Goal: Task Accomplishment & Management: Use online tool/utility

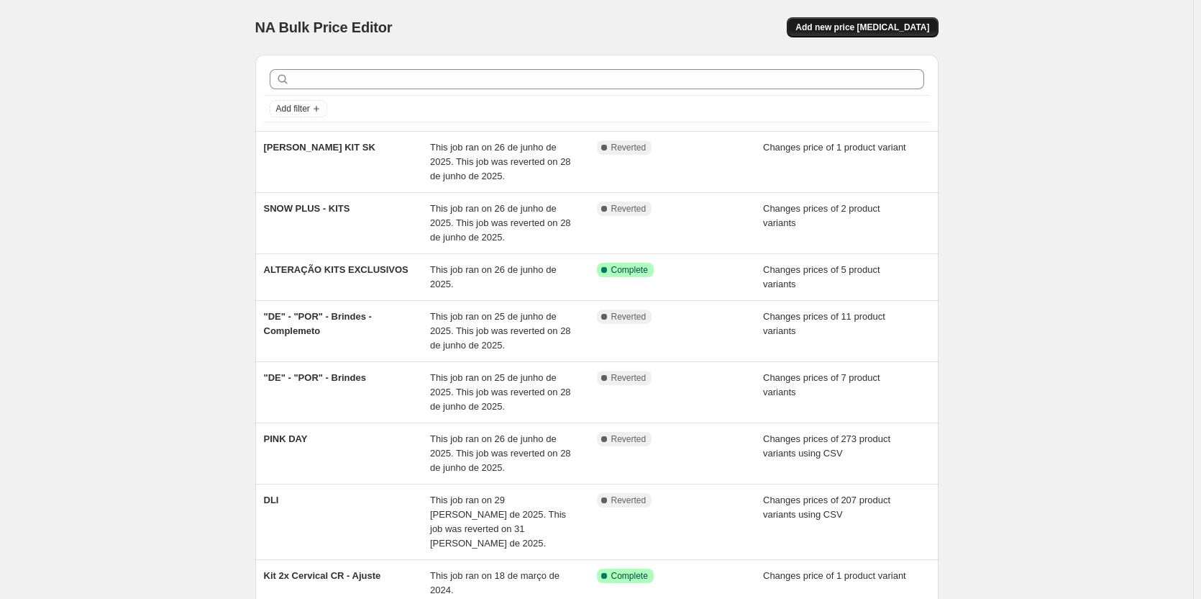
click at [857, 31] on span "Add new price change job" at bounding box center [863, 28] width 134 height 12
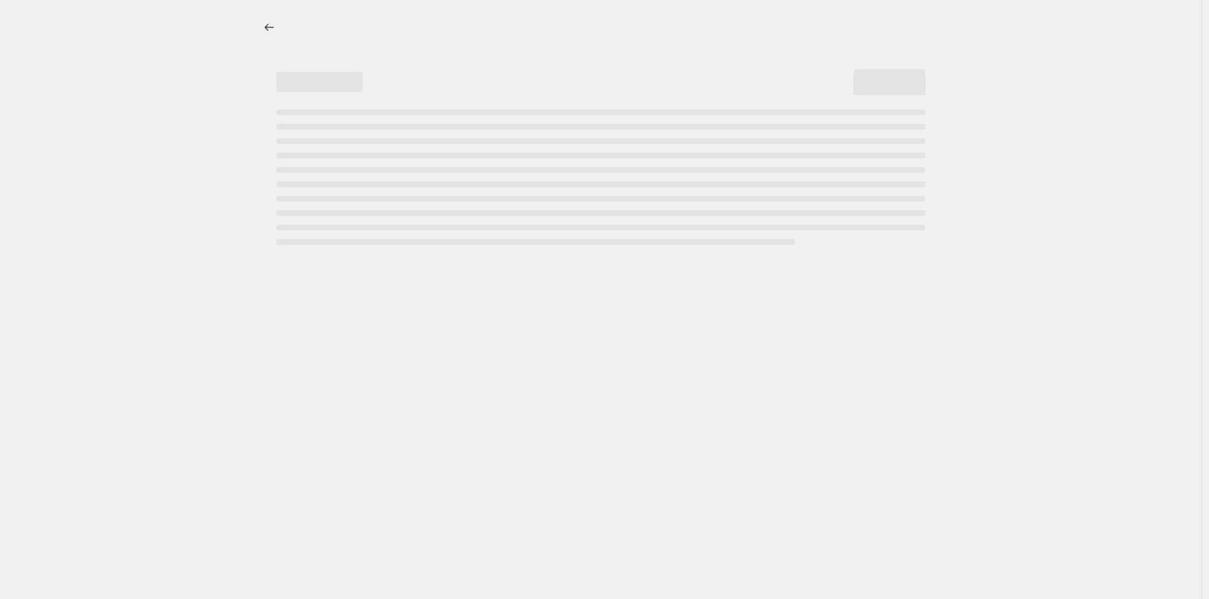
select select "percentage"
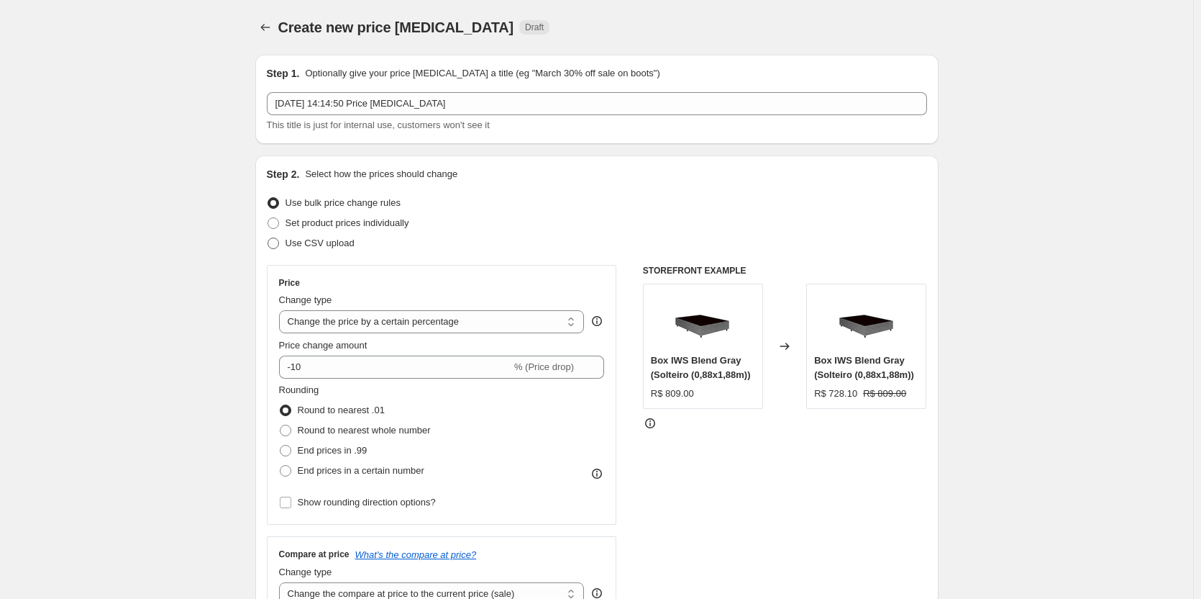
click at [315, 242] on span "Use CSV upload" at bounding box center [320, 242] width 69 height 11
click at [268, 238] on input "Use CSV upload" at bounding box center [268, 237] width 1 height 1
radio input "true"
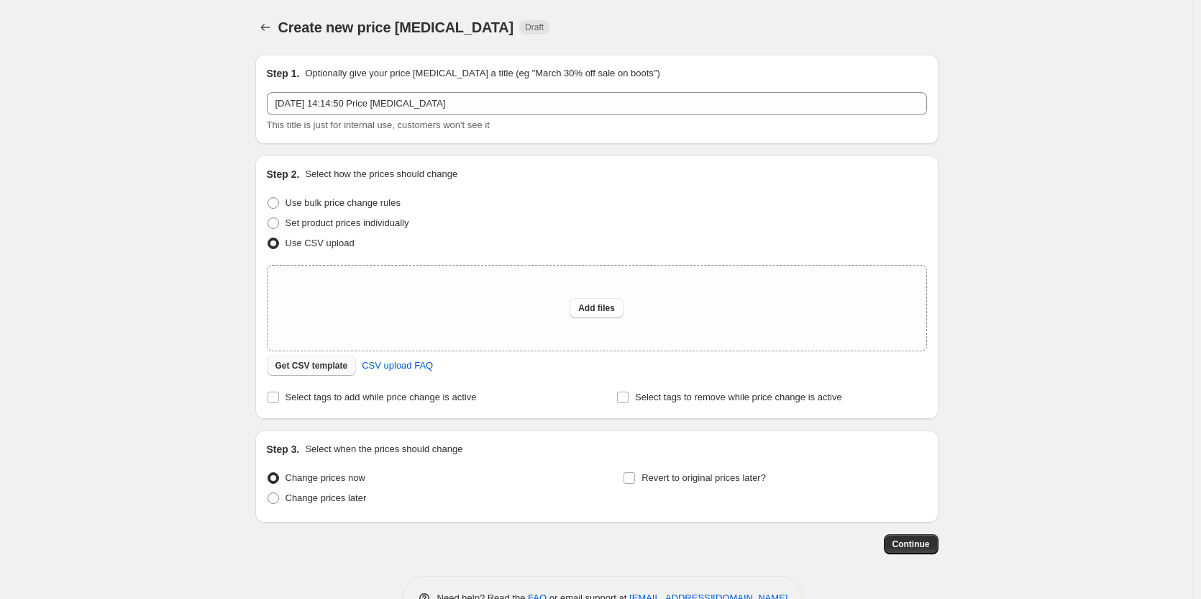
click at [313, 366] on span "Get CSV template" at bounding box center [312, 366] width 73 height 12
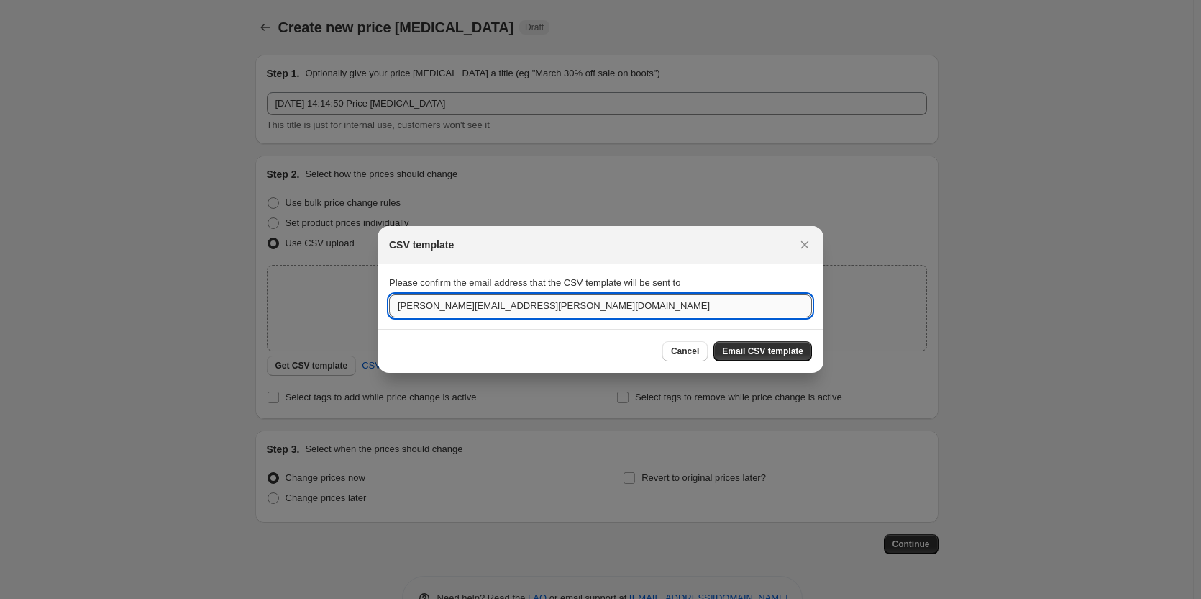
click at [537, 316] on input "gabriel.oliveira@iwannasleep.com" at bounding box center [600, 305] width 423 height 23
type input "pedro.soraggi@iwannasleep.com"
click at [533, 344] on div "Cancel Email CSV template" at bounding box center [600, 351] width 423 height 20
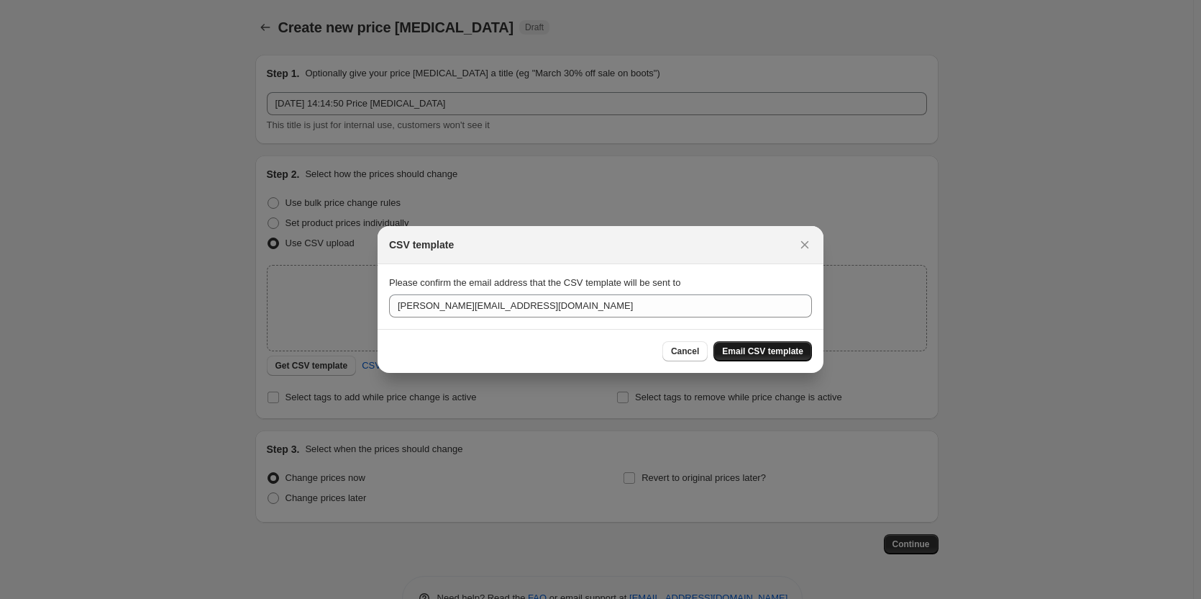
click at [744, 342] on button "Email CSV template" at bounding box center [763, 351] width 99 height 20
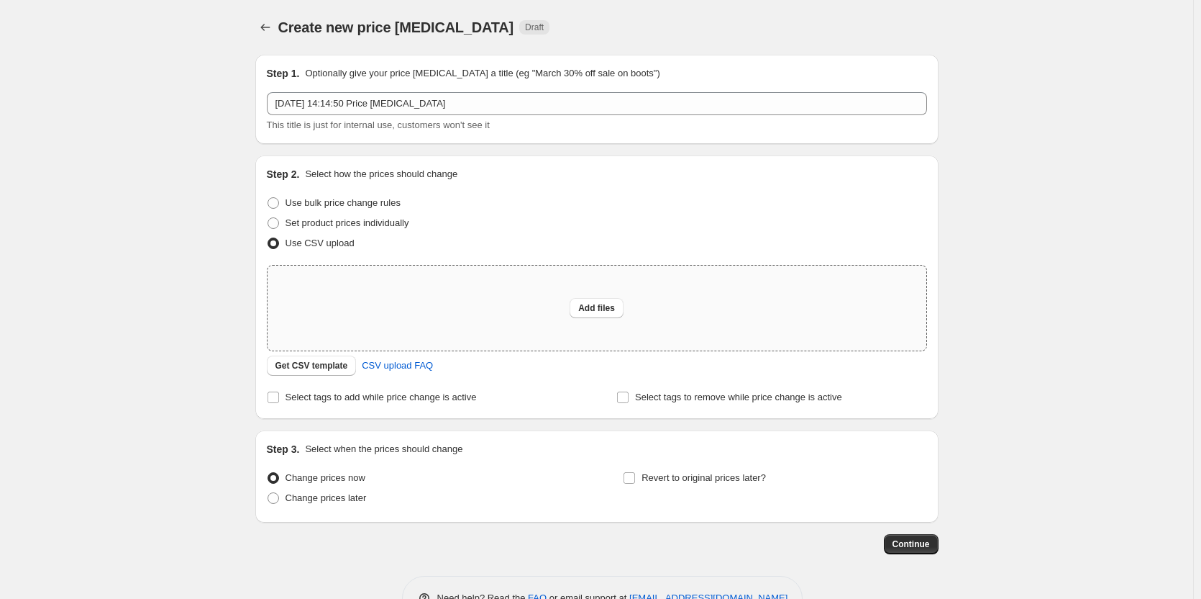
click at [386, 292] on div "Add files" at bounding box center [597, 307] width 659 height 85
type input "C:\fakepath\csv_template_user_14647.csv"
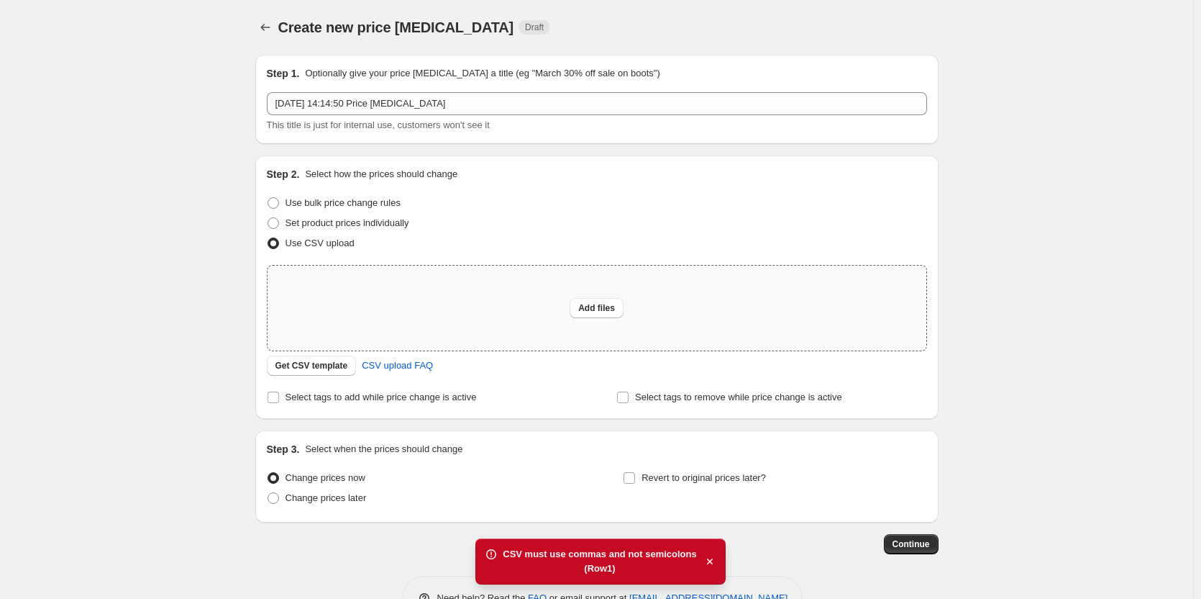
click at [398, 308] on div "Add files" at bounding box center [597, 307] width 659 height 85
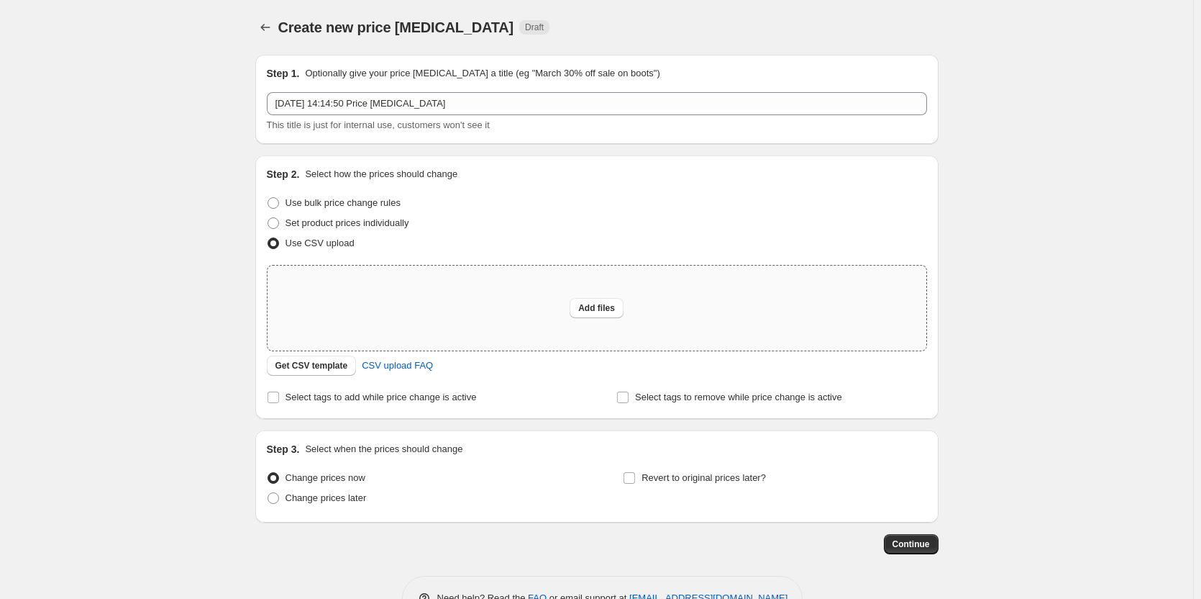
type input "C:\fakepath\csv_template_user_14647.csv"
click at [478, 309] on div "Add files" at bounding box center [597, 307] width 659 height 85
type input "C:\fakepath\csv_template_user_14647.csv"
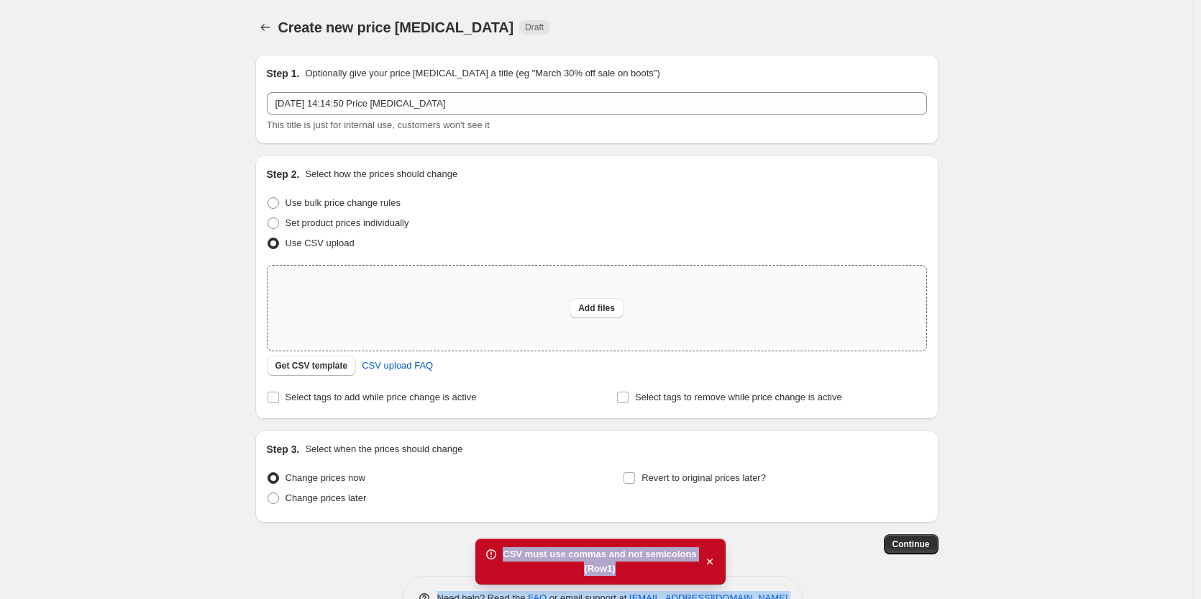
drag, startPoint x: 626, startPoint y: 567, endPoint x: 481, endPoint y: 543, distance: 146.5
click at [481, 543] on div "Home Settings Plans Skip to content Create new price change job. This page is r…" at bounding box center [600, 321] width 1201 height 642
copy div "Need help? Read the FAQ or email support at support+a14647@northern-apps.com CS…"
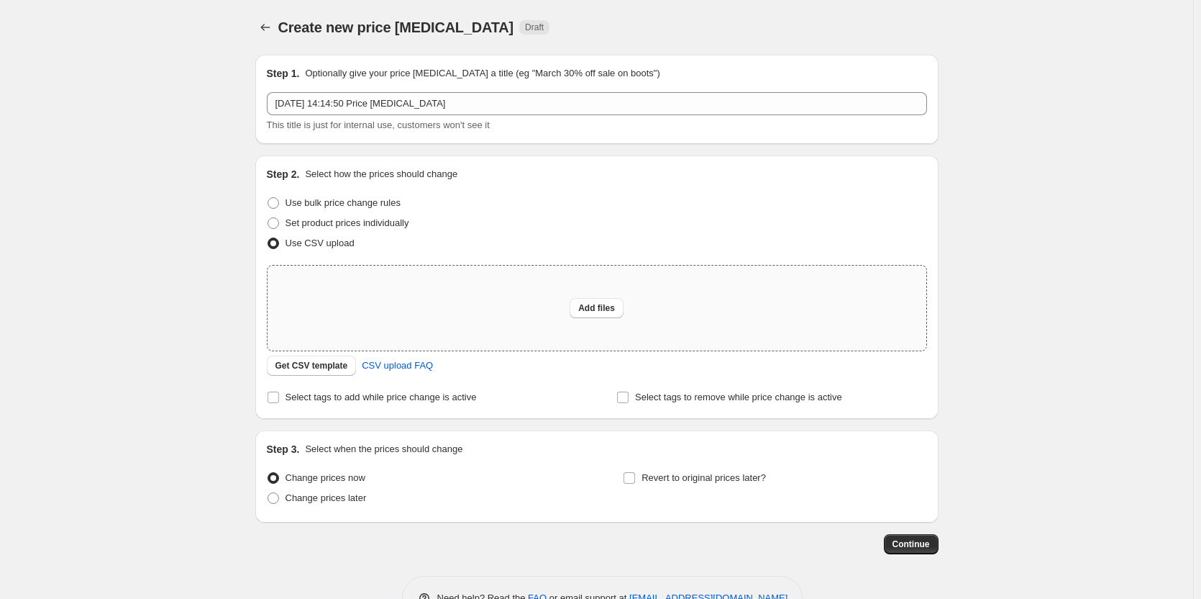
click at [483, 333] on div "Add files" at bounding box center [597, 307] width 659 height 85
type input "C:\fakepath\ODS_Agosto_Bulk.csv"
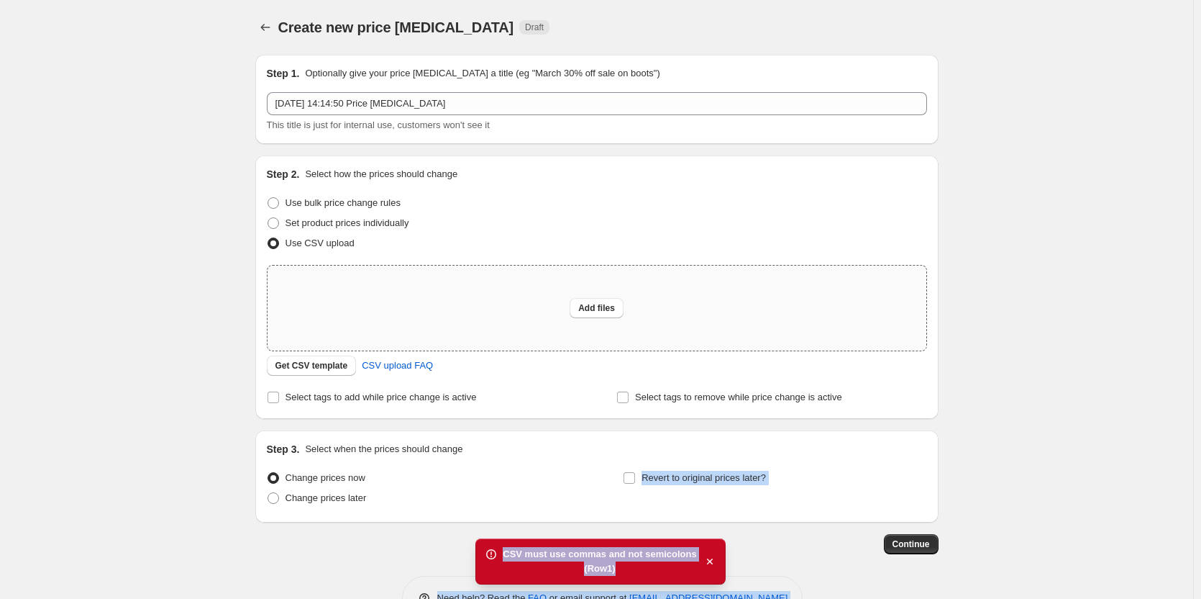
drag, startPoint x: 619, startPoint y: 571, endPoint x: 465, endPoint y: 525, distance: 160.0
click at [465, 525] on div "Home Settings Plans Skip to content Create new price change job. This page is r…" at bounding box center [600, 321] width 1201 height 642
click at [506, 555] on div "CSV must use commas and not semicolons (Row 1 )" at bounding box center [601, 561] width 250 height 46
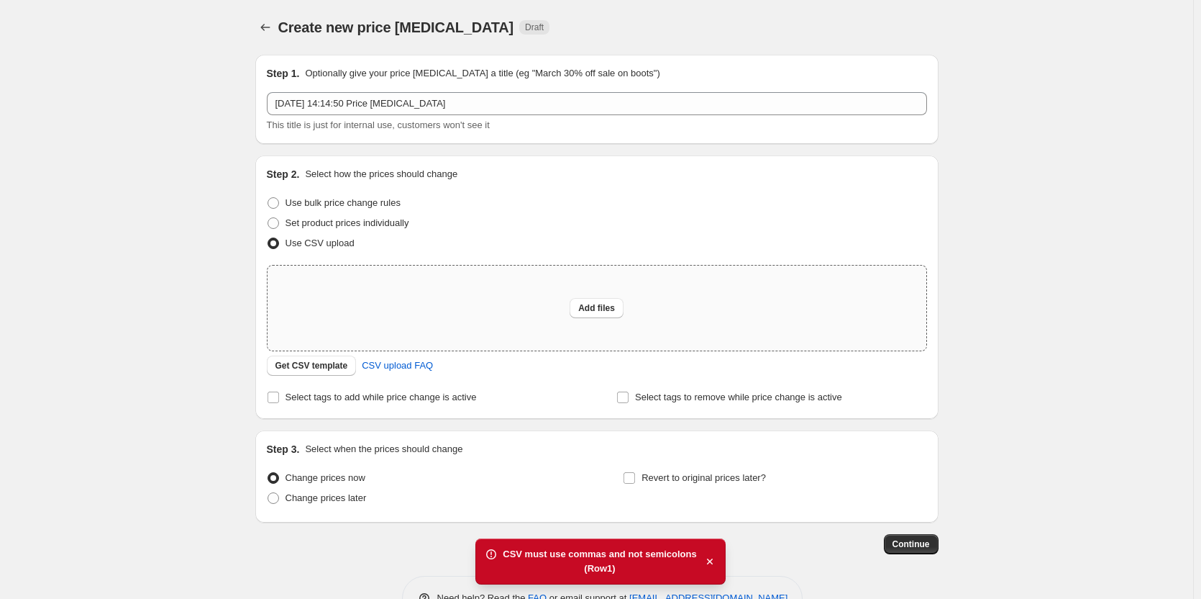
click at [496, 555] on icon at bounding box center [491, 554] width 14 height 14
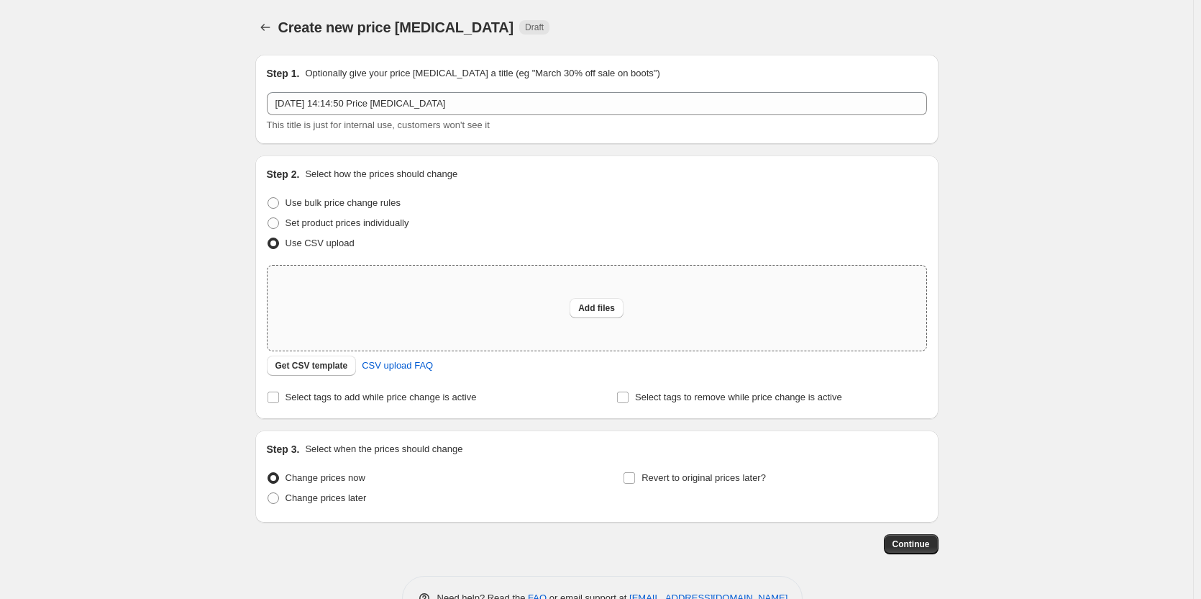
click at [383, 188] on div "Step 2. Select how the prices should change Use bulk price change rules Set pro…" at bounding box center [597, 287] width 660 height 240
click at [420, 276] on div "Add files" at bounding box center [597, 307] width 659 height 85
type input "C:\fakepath\ODS_Agosto_Bulk.csv"
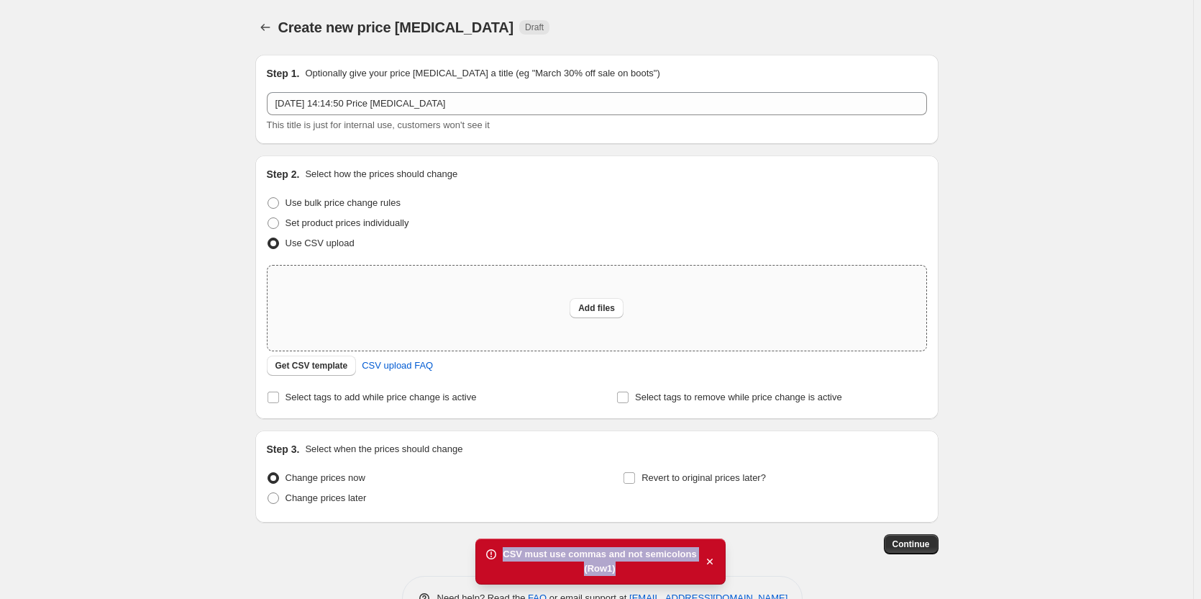
drag, startPoint x: 499, startPoint y: 554, endPoint x: 618, endPoint y: 576, distance: 121.5
click at [618, 576] on div "CSV must use commas and not semicolons (Row 1 )" at bounding box center [601, 561] width 250 height 46
copy div "CSV must use commas and not semicolons (Row 1 )"
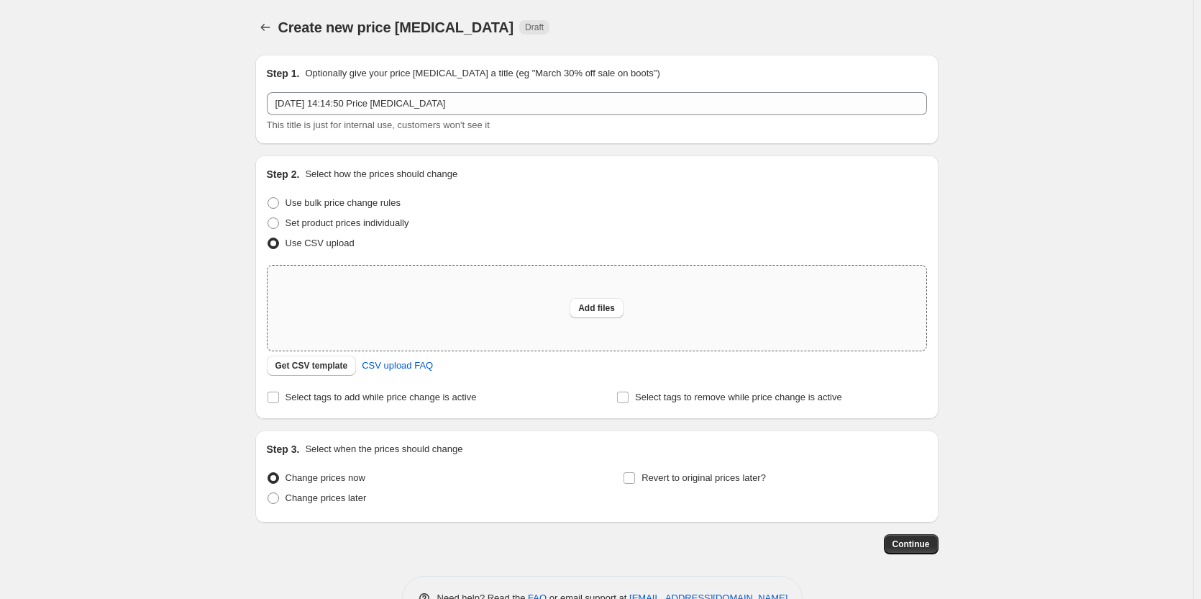
click at [490, 314] on div "Add files" at bounding box center [597, 307] width 659 height 85
type input "C:\fakepath\ODS_Agosto_Bulk.csv"
click at [434, 314] on div "Add files" at bounding box center [597, 307] width 659 height 85
type input "C:\fakepath\ODS_Agosto_Bulk - ODS_Agosto_Bulk.csv.csv"
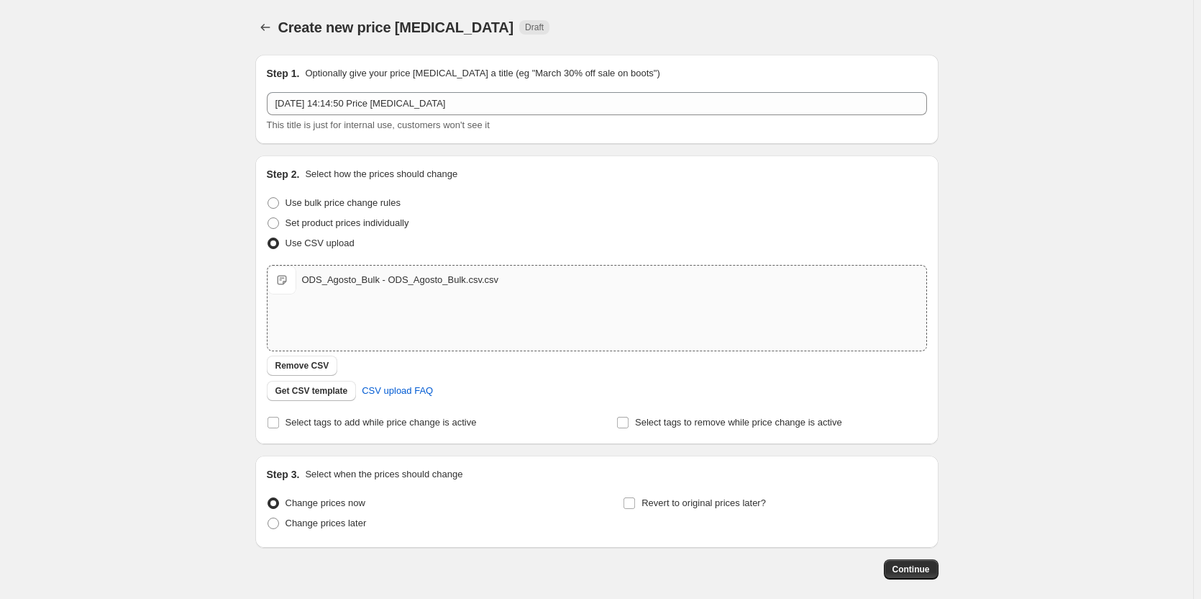
scroll to position [68, 0]
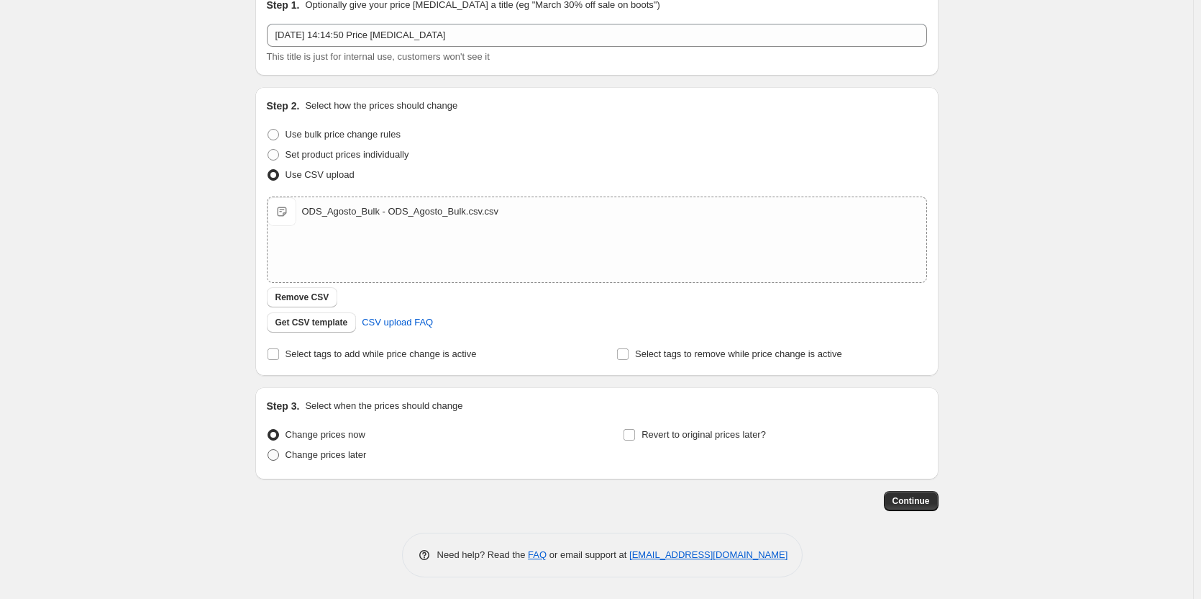
click at [321, 461] on span "Change prices later" at bounding box center [326, 454] width 81 height 14
click at [268, 450] on input "Change prices later" at bounding box center [268, 449] width 1 height 1
radio input "true"
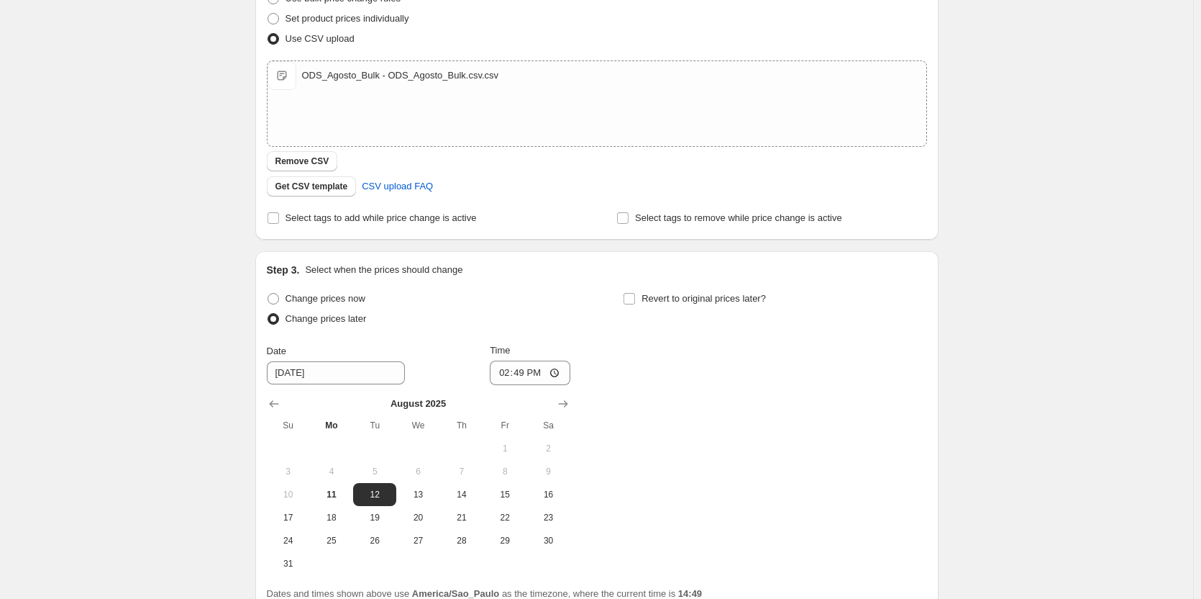
scroll to position [337, 0]
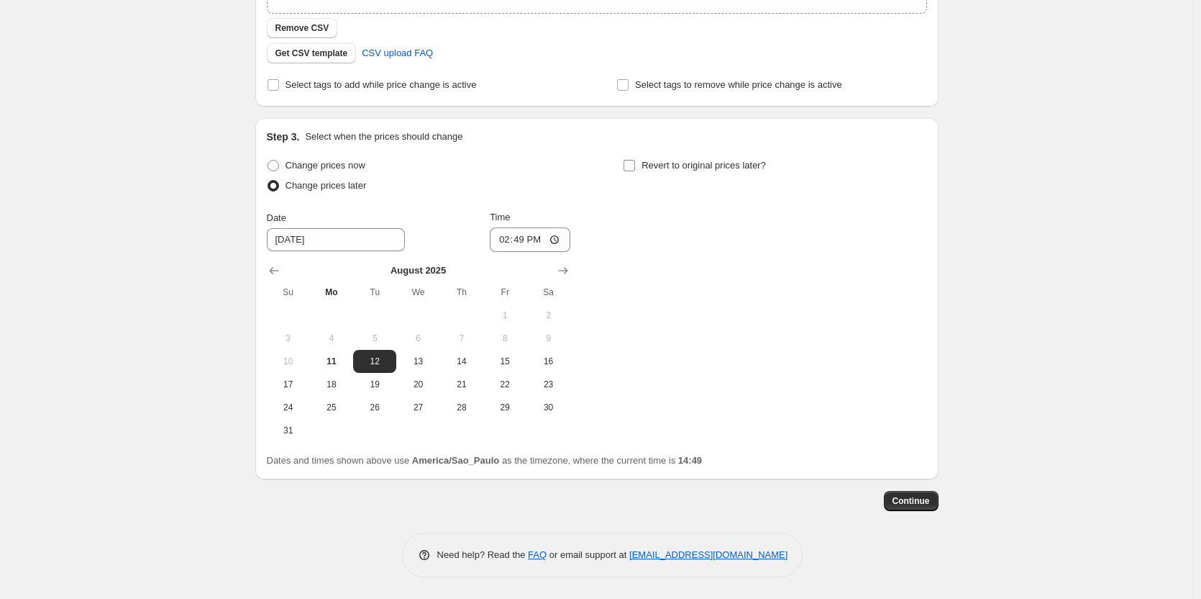
click at [630, 163] on input "Revert to original prices later?" at bounding box center [630, 166] width 12 height 12
checkbox input "true"
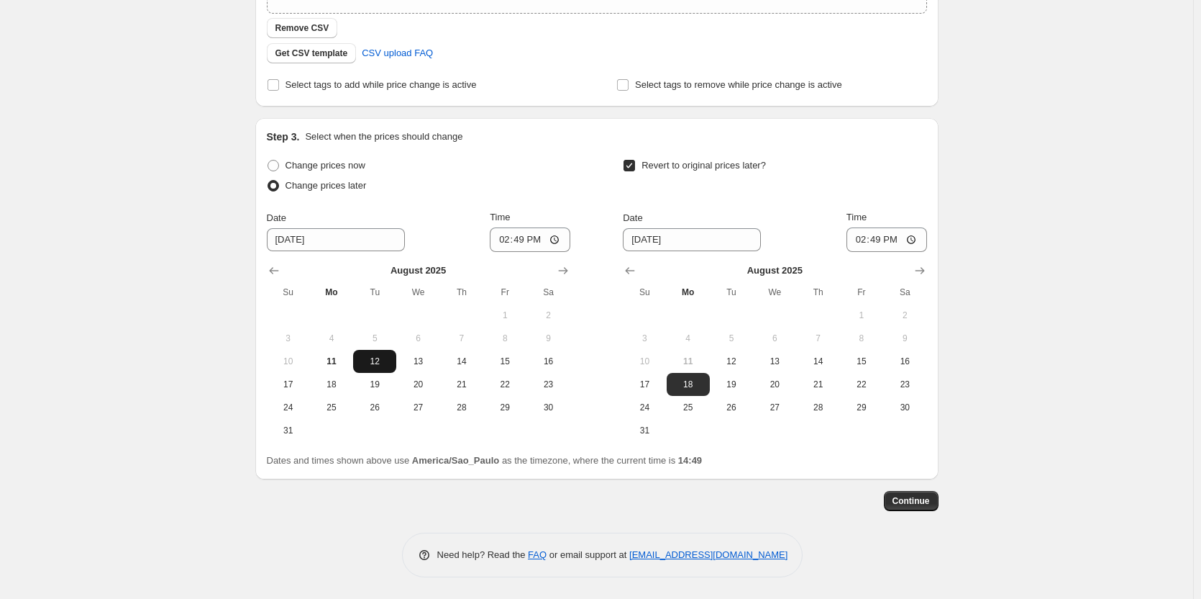
click at [386, 363] on span "12" at bounding box center [375, 361] width 32 height 12
click at [390, 357] on span "12" at bounding box center [375, 361] width 32 height 12
click at [527, 230] on input "14:49" at bounding box center [530, 239] width 81 height 24
type input "00:01"
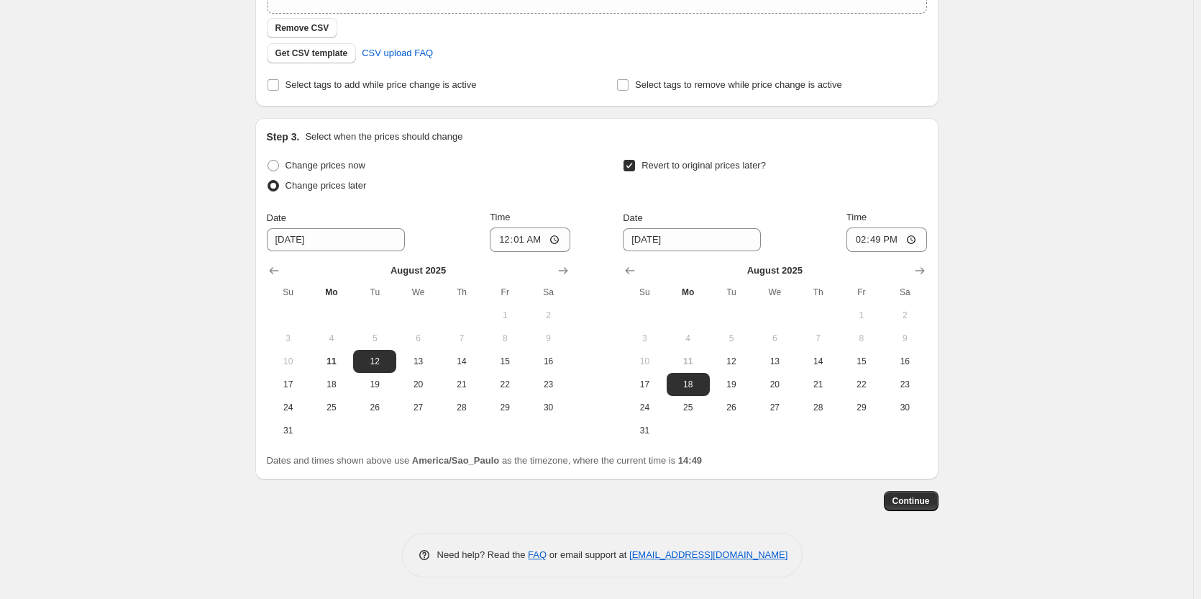
click at [783, 227] on div "Date 8/18/2025 Time 14:49" at bounding box center [775, 231] width 304 height 42
click at [698, 383] on span "18" at bounding box center [689, 384] width 32 height 12
click at [893, 238] on input "14:49" at bounding box center [887, 239] width 81 height 24
click at [876, 239] on input "14:49" at bounding box center [887, 239] width 81 height 24
click at [883, 239] on input "14:49" at bounding box center [887, 239] width 81 height 24
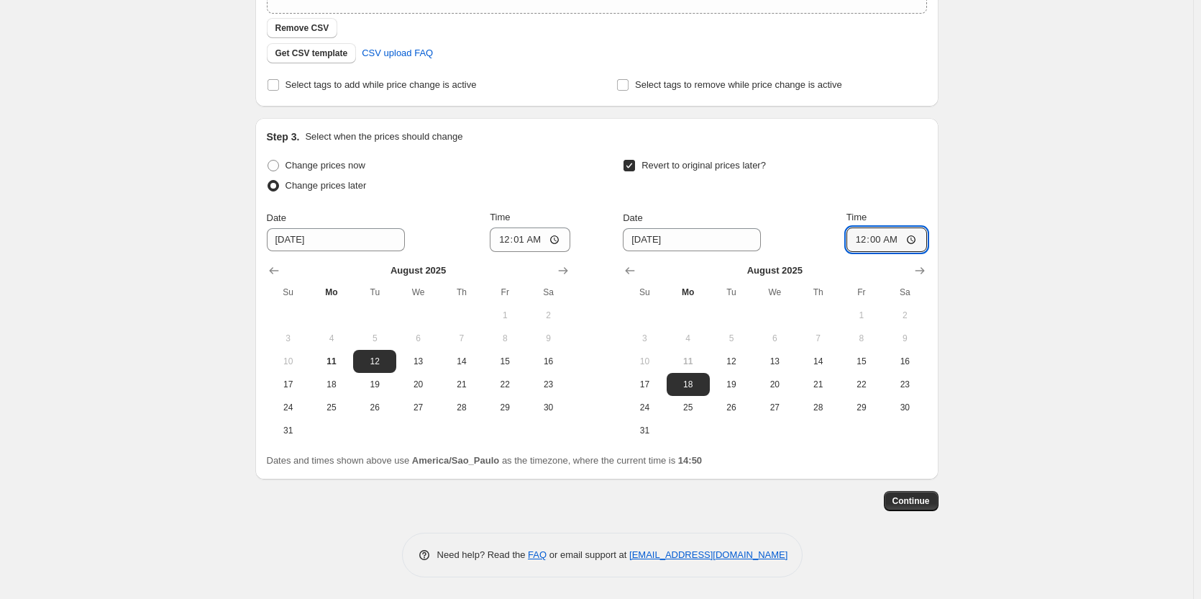
type input "00:01"
click at [806, 224] on div "Date 8/18/2025 Time 00:01" at bounding box center [775, 231] width 304 height 42
click at [904, 506] on button "Continue" at bounding box center [911, 501] width 55 height 20
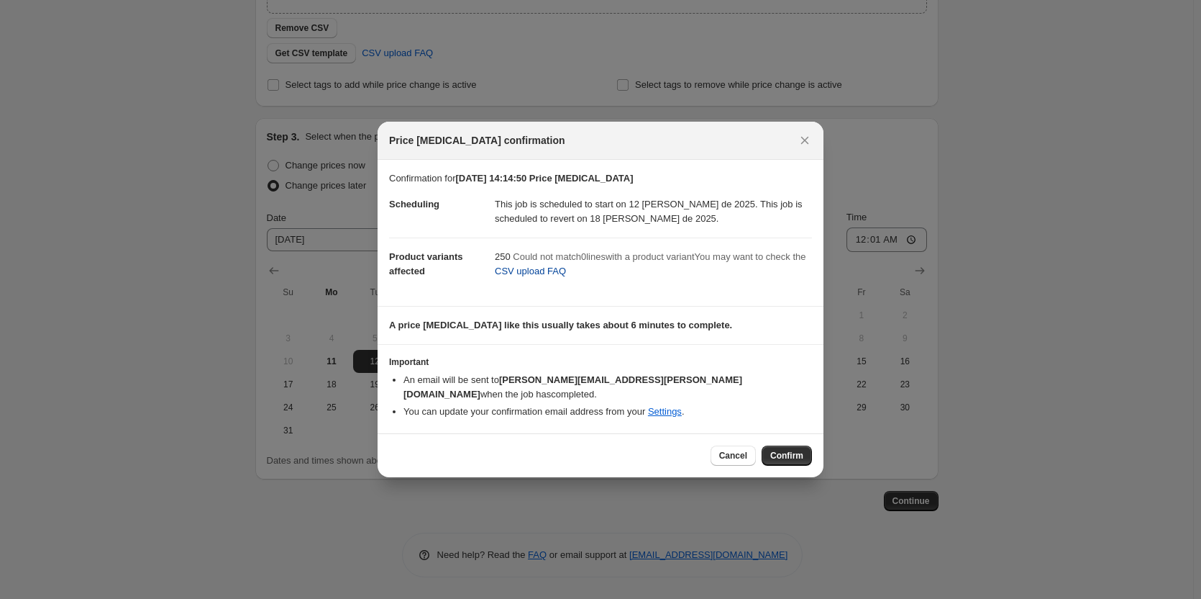
click at [537, 278] on span "CSV upload FAQ" at bounding box center [530, 271] width 71 height 14
click at [492, 260] on dt "Product variants affected" at bounding box center [442, 263] width 106 height 53
drag, startPoint x: 382, startPoint y: 260, endPoint x: 601, endPoint y: 294, distance: 221.4
click at [601, 294] on section "Confirmation for 11/08/2025, 14:14:50 Price change job Scheduling This job is s…" at bounding box center [601, 233] width 446 height 146
copy dl "Product variants affected 250 Could not match 0 line s with a product variant Y…"
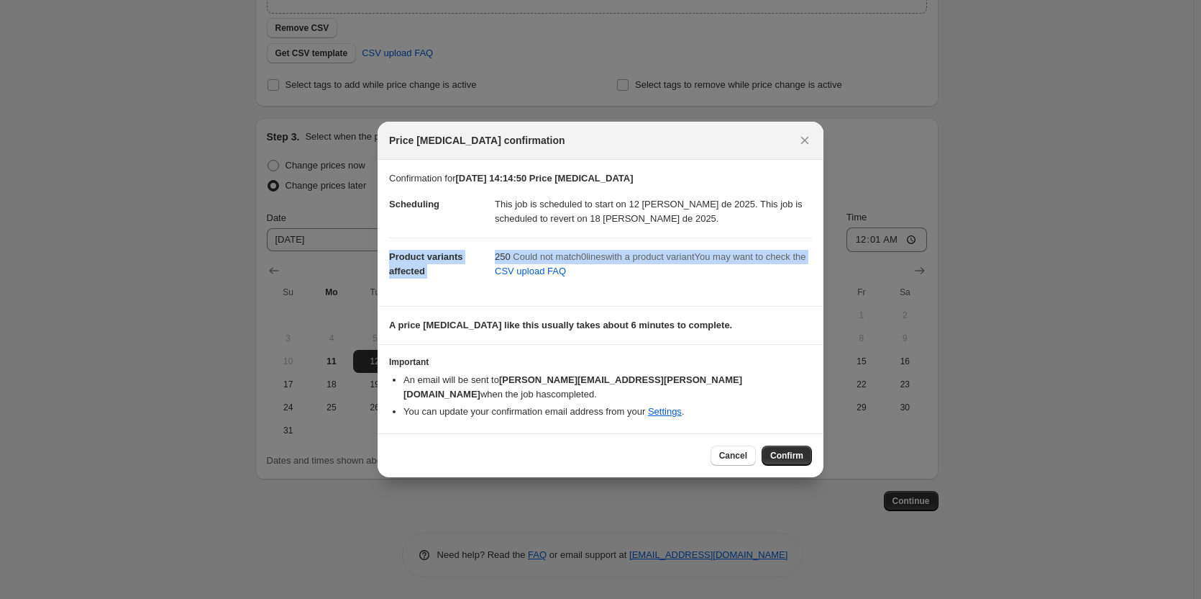
drag, startPoint x: 737, startPoint y: 453, endPoint x: 700, endPoint y: 448, distance: 37.7
click at [737, 453] on span "Cancel" at bounding box center [733, 456] width 28 height 12
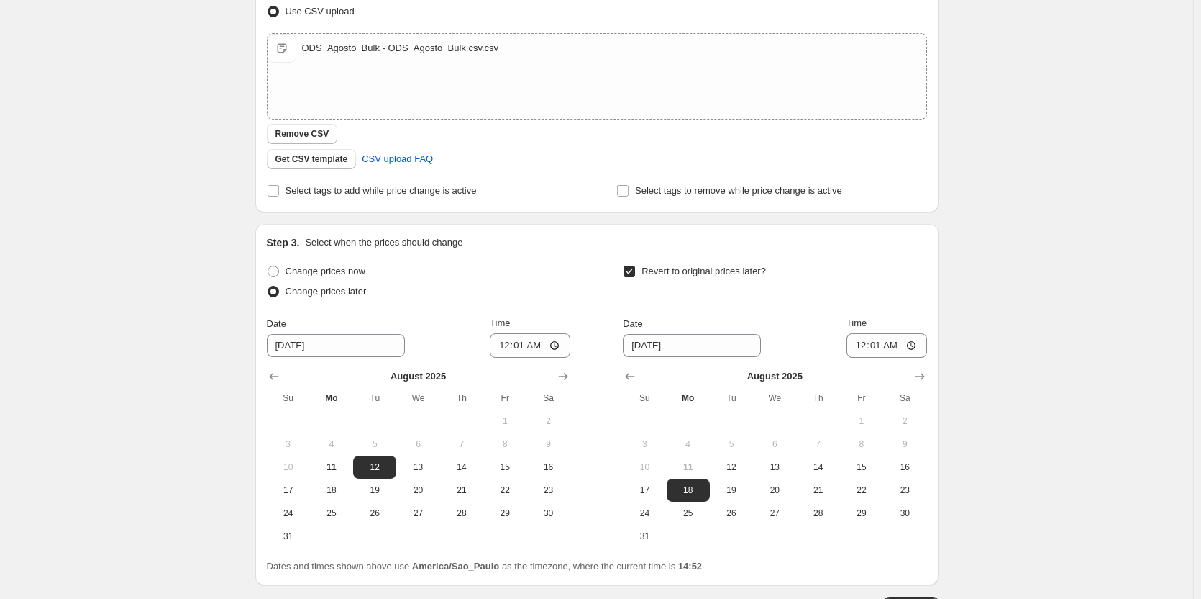
scroll to position [337, 0]
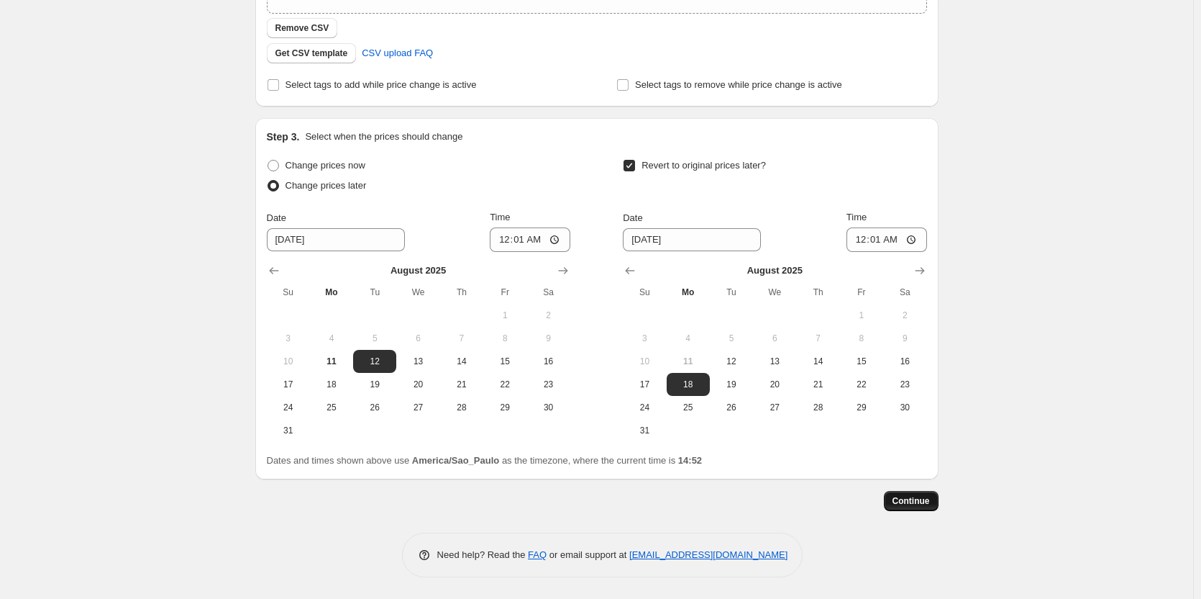
click at [901, 506] on span "Continue" at bounding box center [911, 501] width 37 height 12
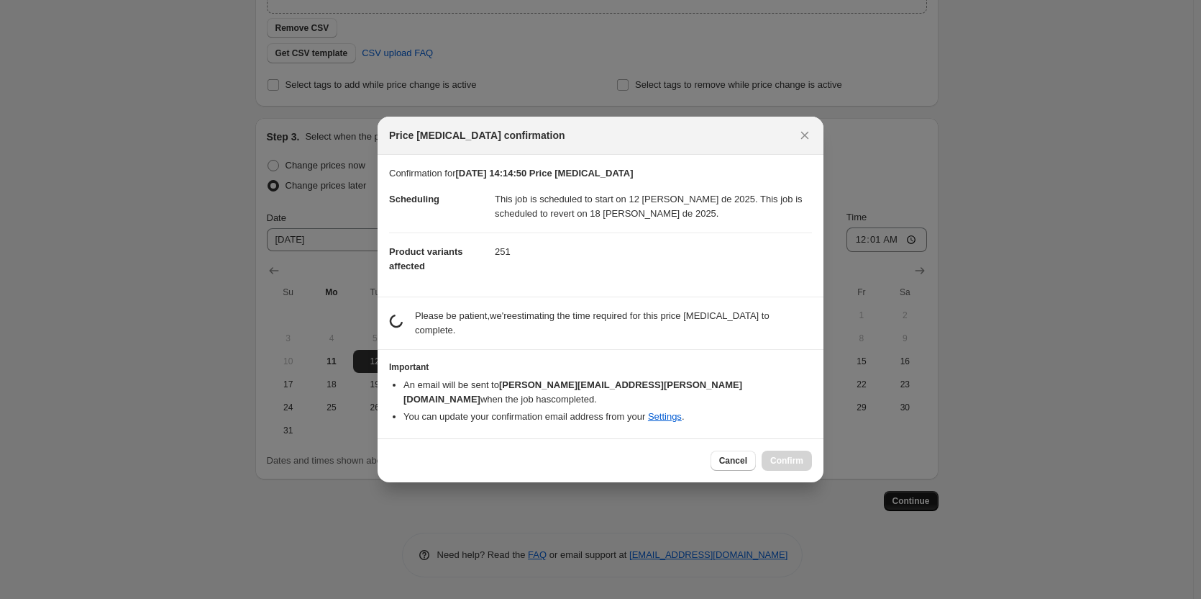
scroll to position [0, 0]
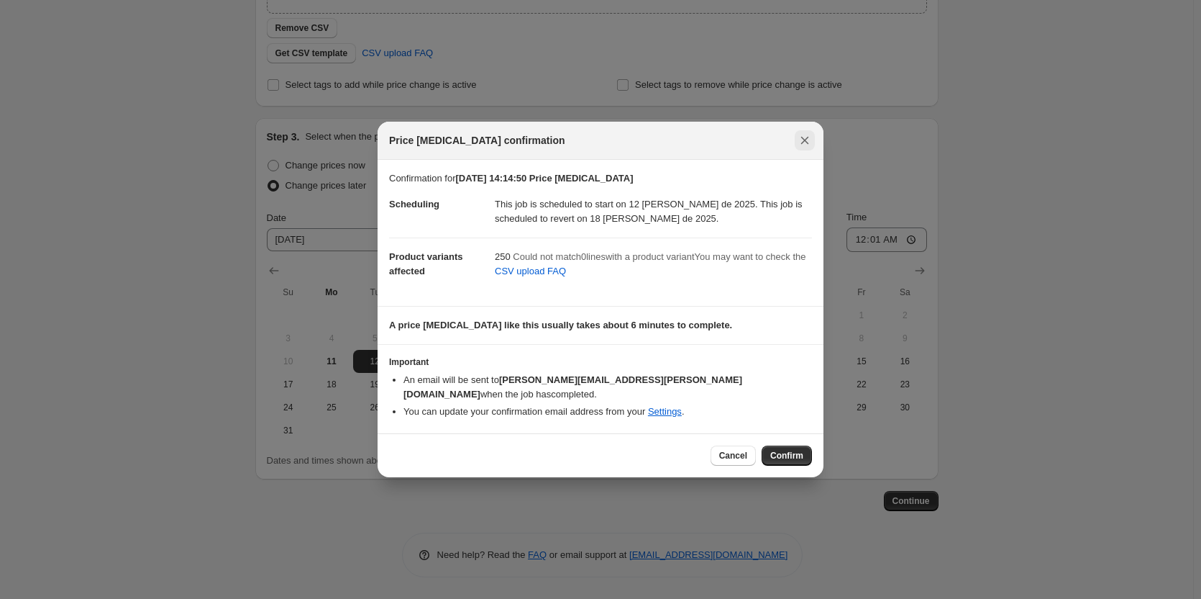
click at [812, 144] on icon "Close" at bounding box center [805, 140] width 14 height 14
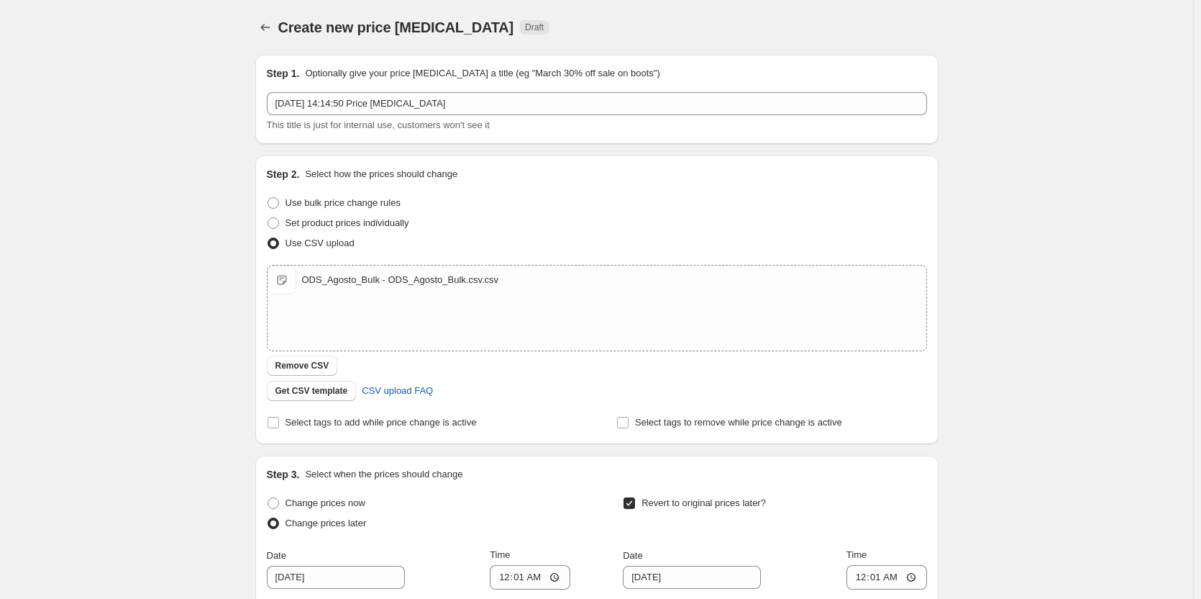
click at [425, 283] on div "ODS_Agosto_Bulk - ODS_Agosto_Bulk.csv.csv" at bounding box center [400, 280] width 197 height 14
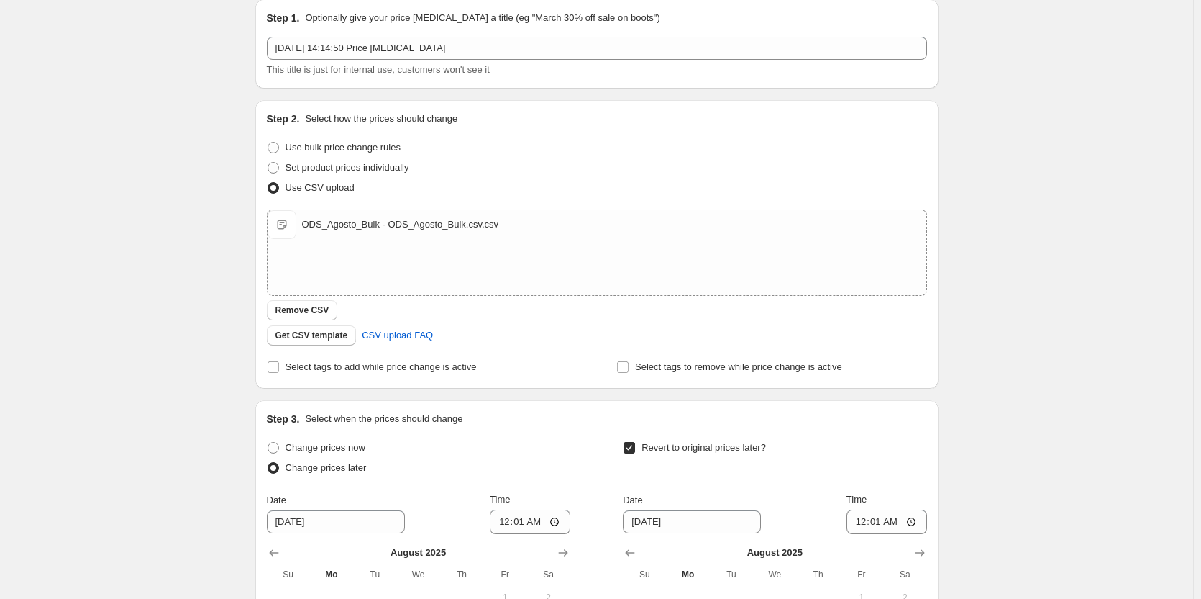
scroll to position [50, 0]
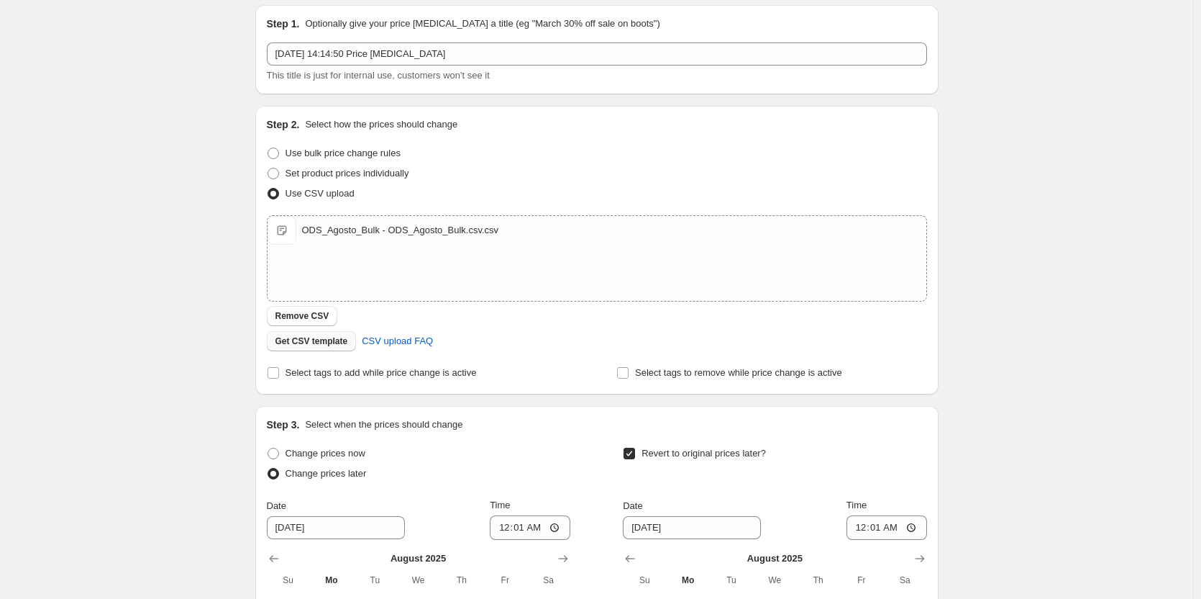
click at [329, 342] on span "Get CSV template" at bounding box center [312, 341] width 73 height 12
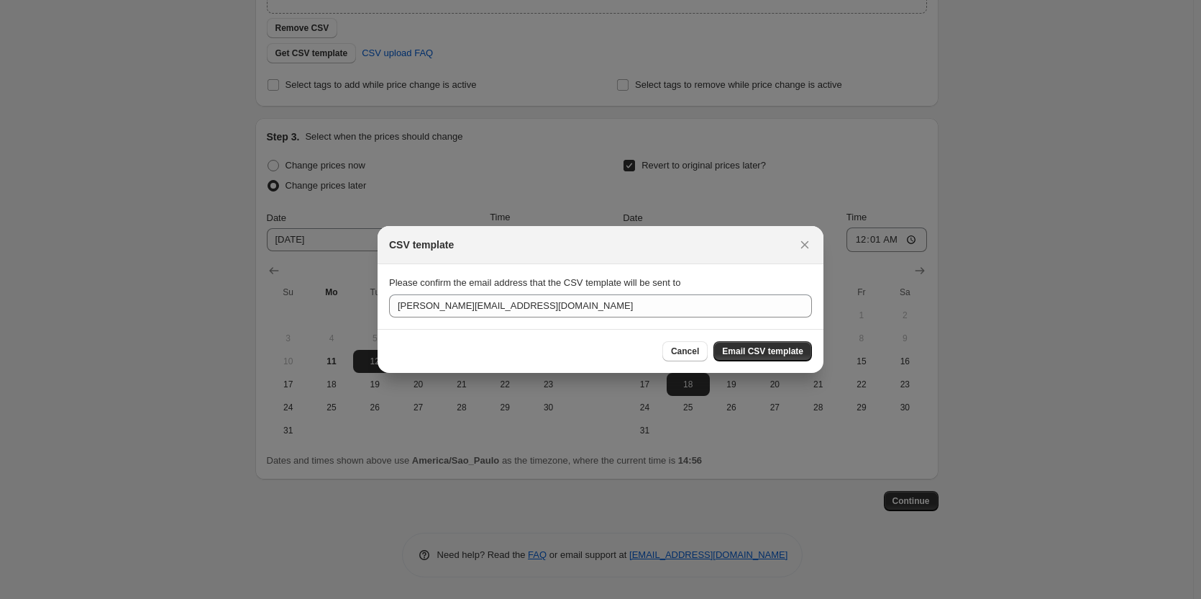
scroll to position [0, 0]
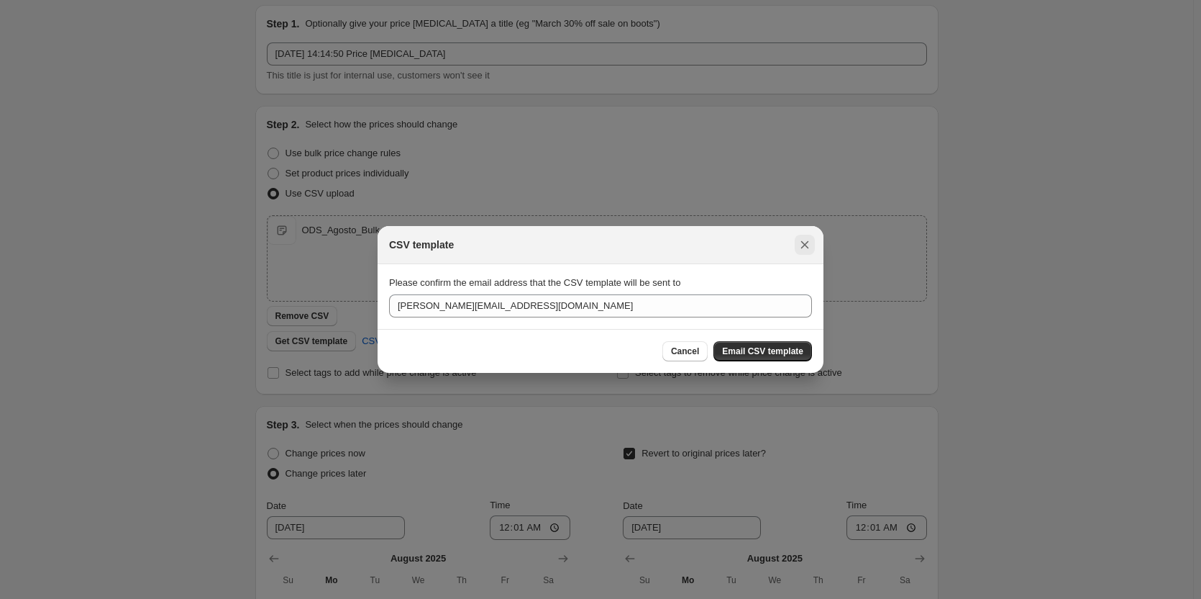
click at [807, 242] on icon "Close" at bounding box center [805, 245] width 8 height 8
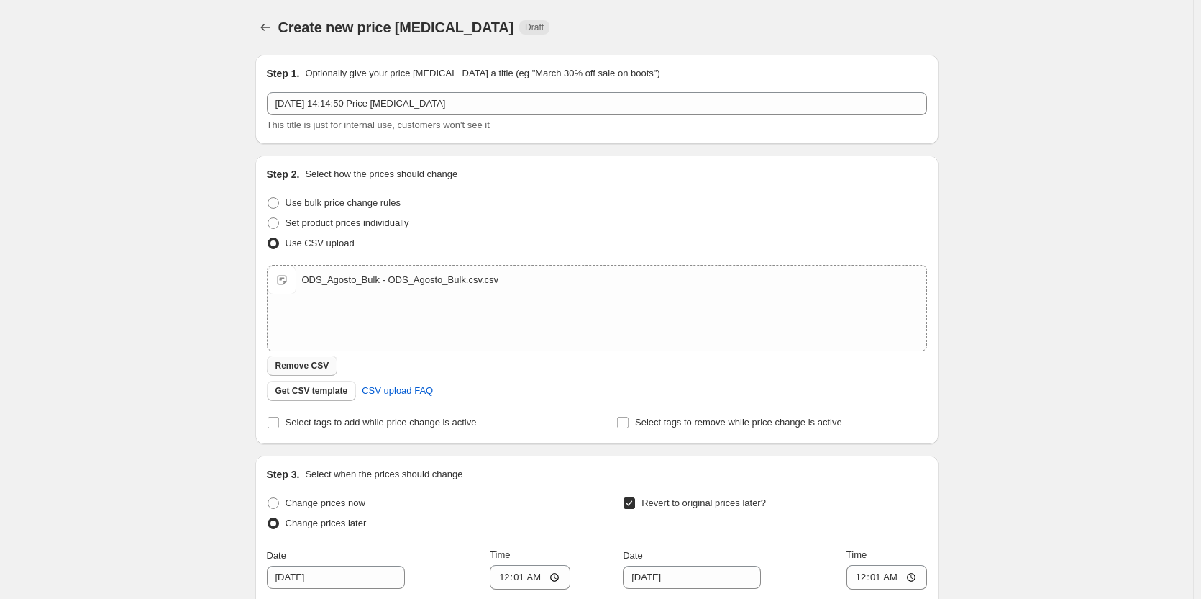
click at [286, 372] on button "Remove CSV" at bounding box center [302, 365] width 71 height 20
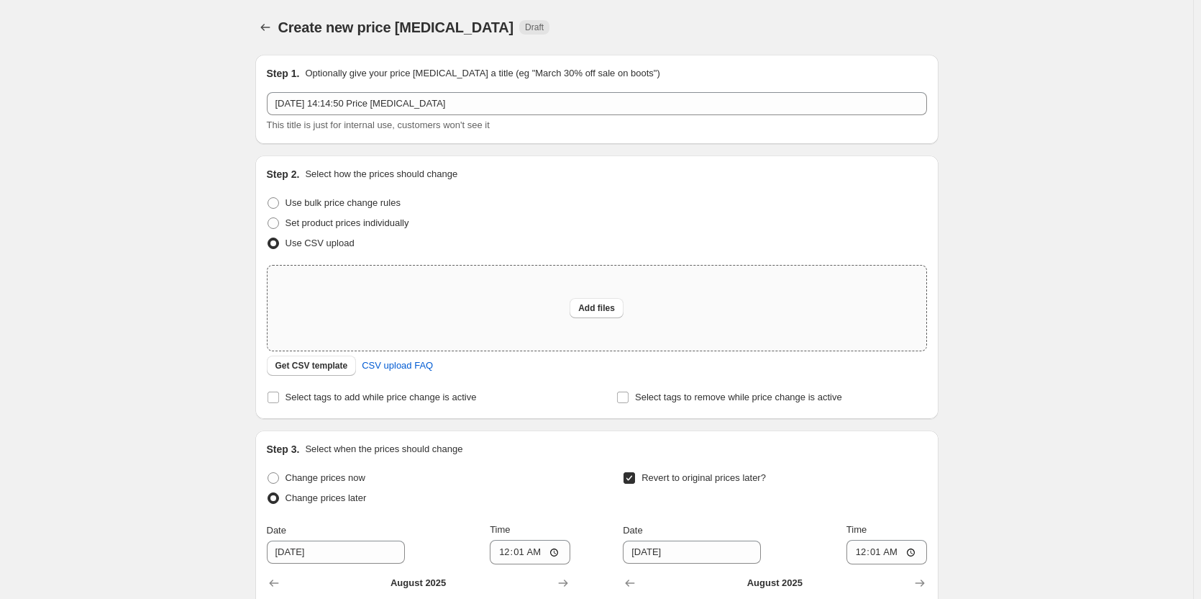
click at [499, 300] on div "Add files" at bounding box center [597, 307] width 659 height 85
type input "C:\fakepath\ODS_Agosto_Bulk - ODS_Agosto_Bulk.csv.csv"
click at [414, 299] on div "Add files" at bounding box center [597, 307] width 659 height 85
type input "C:\fakepath\ODS_Agosto_Bulk - ODS_Agosto_Bulk.csv (1).csv"
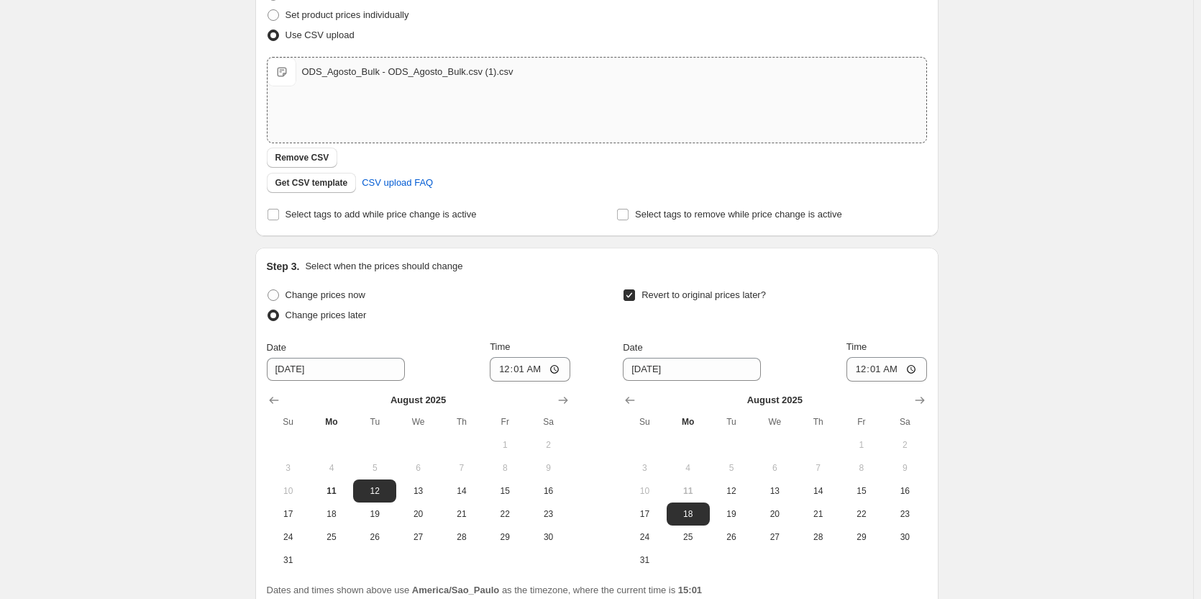
scroll to position [288, 0]
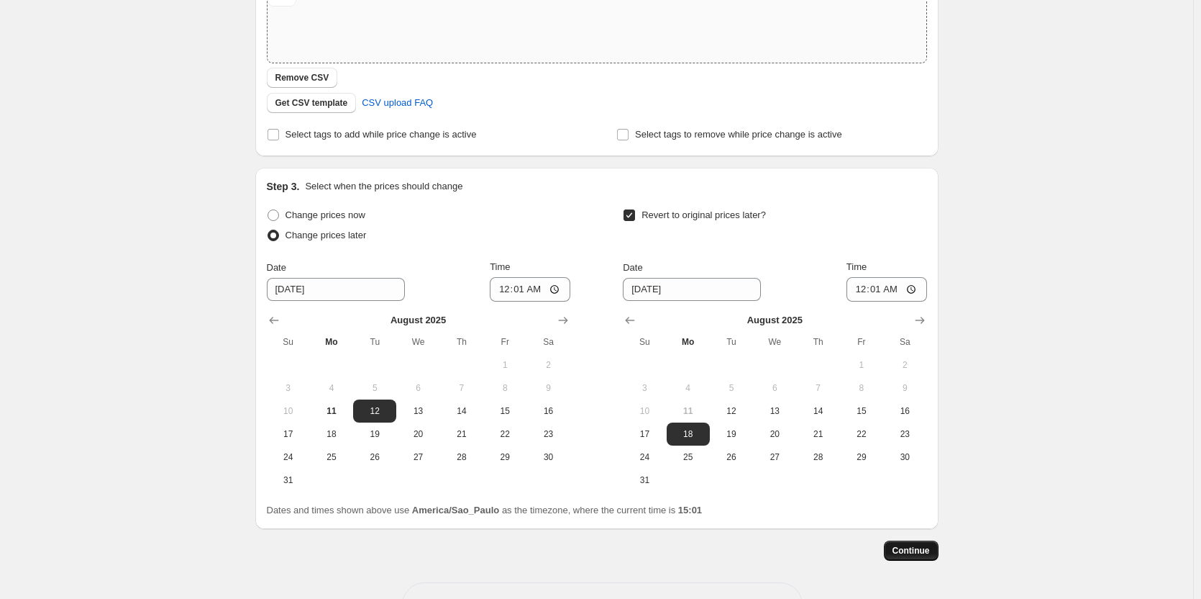
click at [909, 543] on button "Continue" at bounding box center [911, 550] width 55 height 20
